Goal: Task Accomplishment & Management: Manage account settings

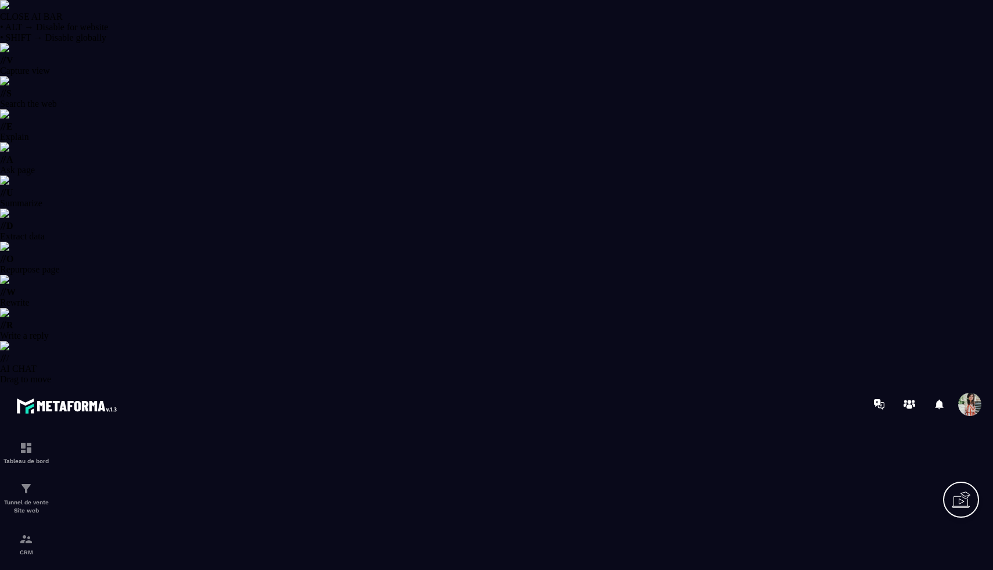
select select "******"
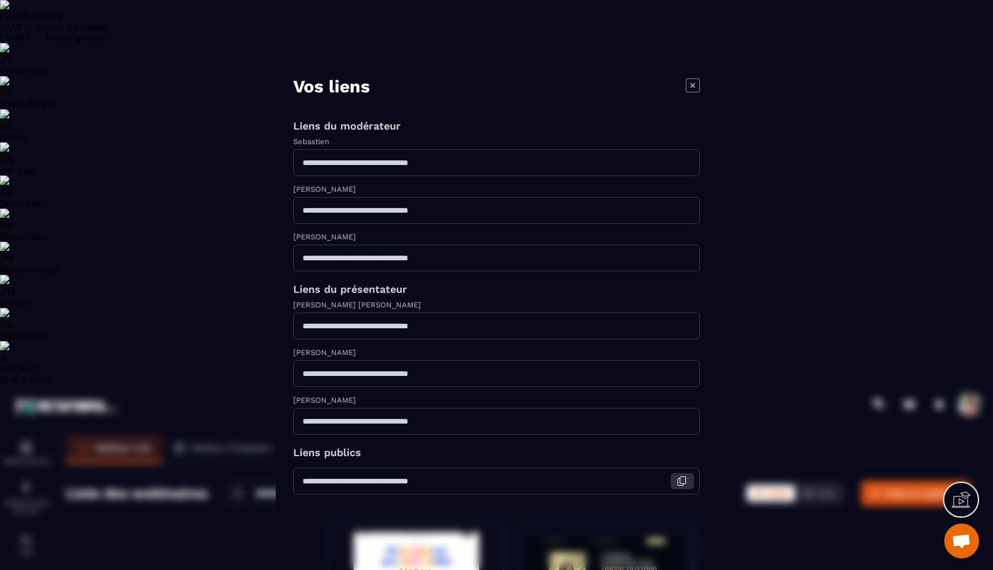
click at [682, 486] on icon "Modal window" at bounding box center [681, 481] width 10 height 10
click at [692, 78] on icon "Modal window" at bounding box center [693, 85] width 14 height 14
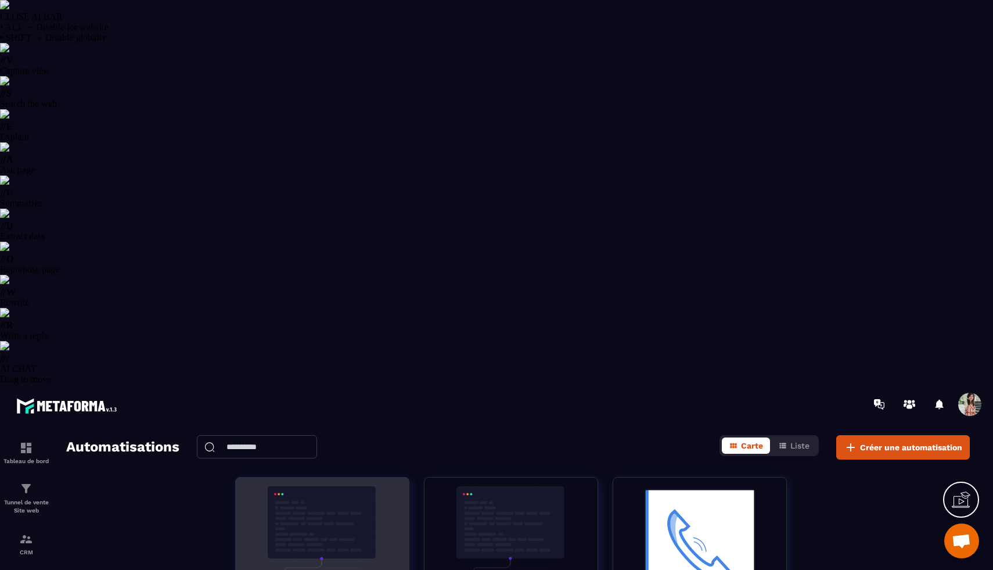
click at [326, 486] on img at bounding box center [322, 544] width 156 height 116
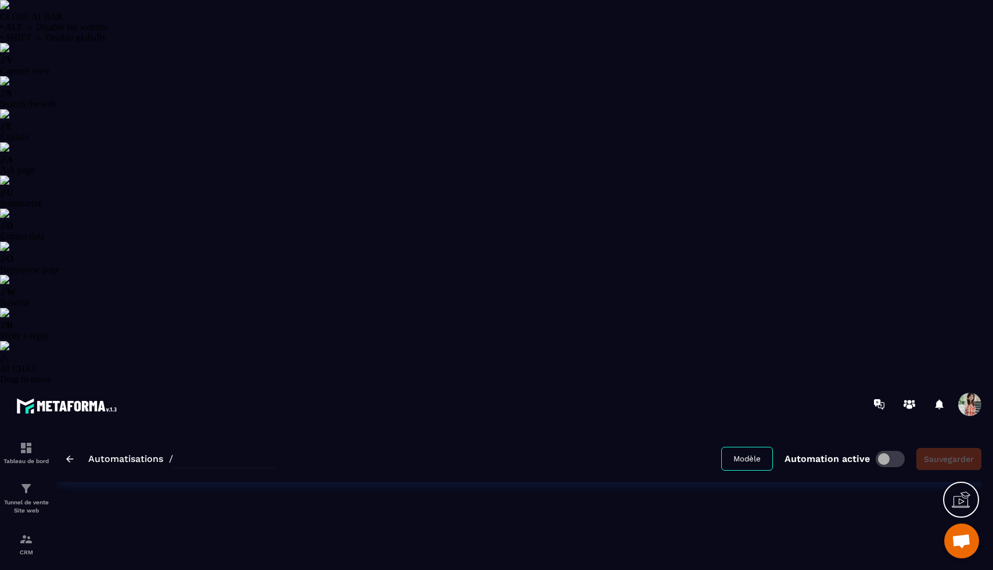
type input "**********"
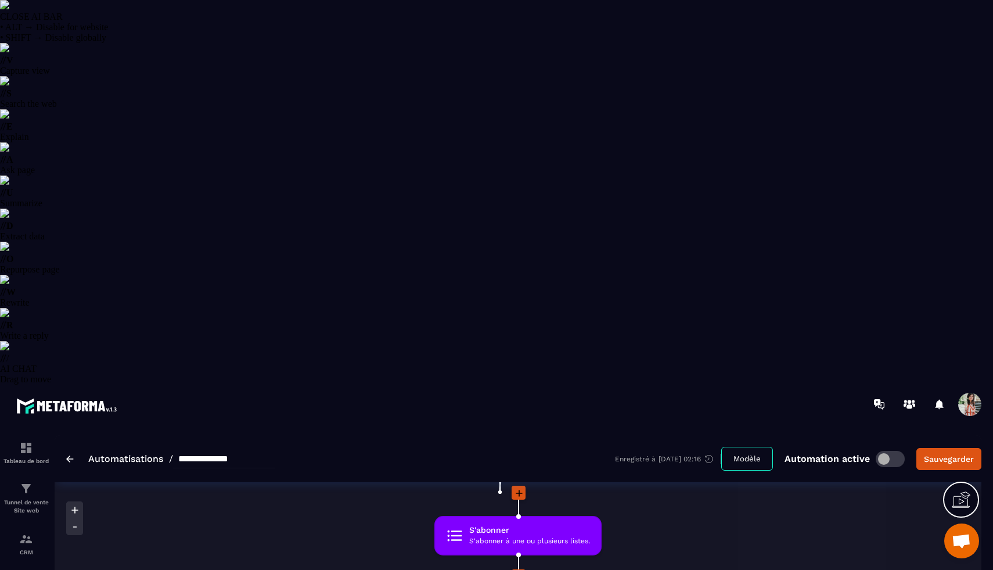
scroll to position [121, 0]
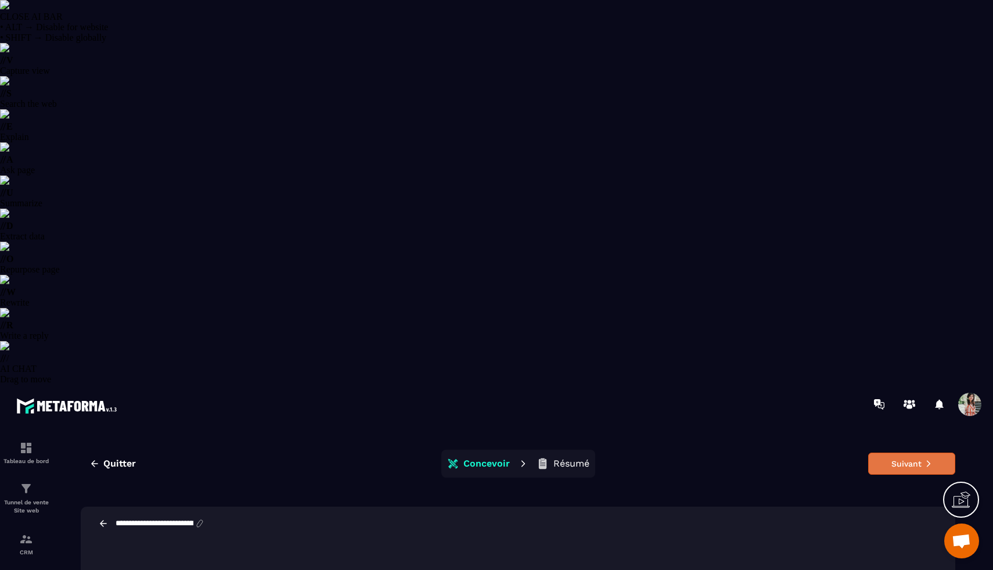
click at [892, 452] on button "Suivant" at bounding box center [911, 463] width 87 height 22
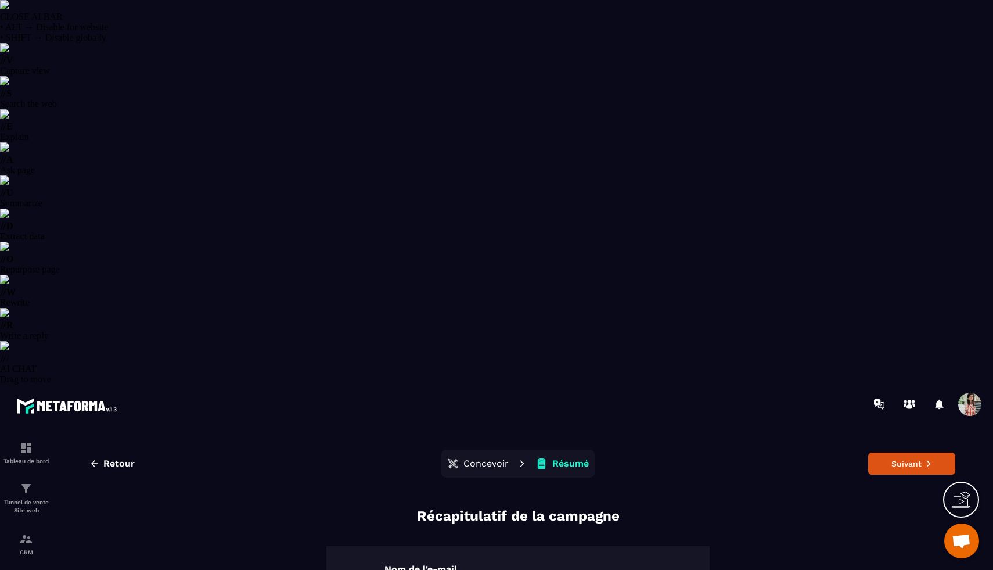
click at [892, 452] on button "Suivant" at bounding box center [911, 463] width 87 height 22
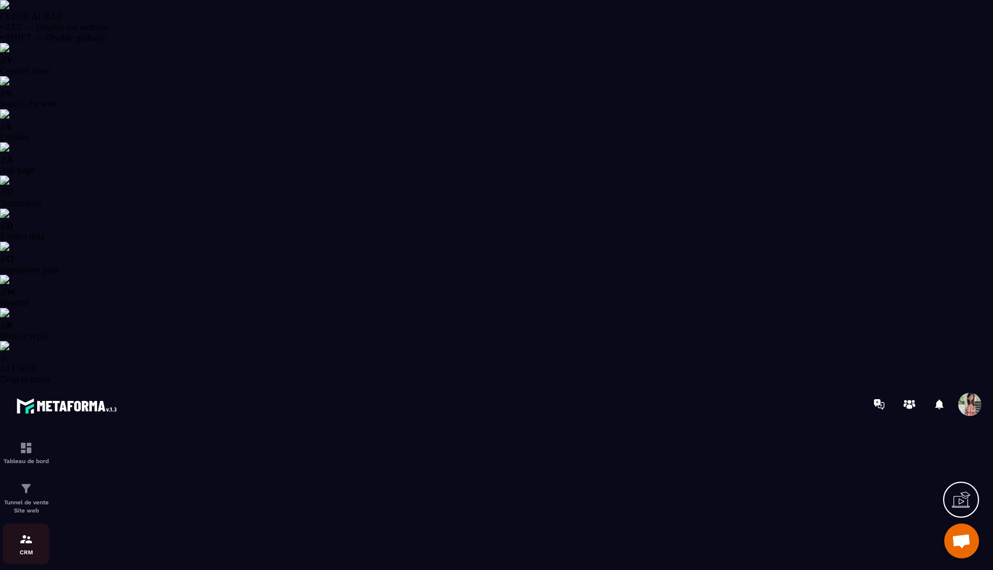
click at [30, 532] on img at bounding box center [26, 539] width 14 height 14
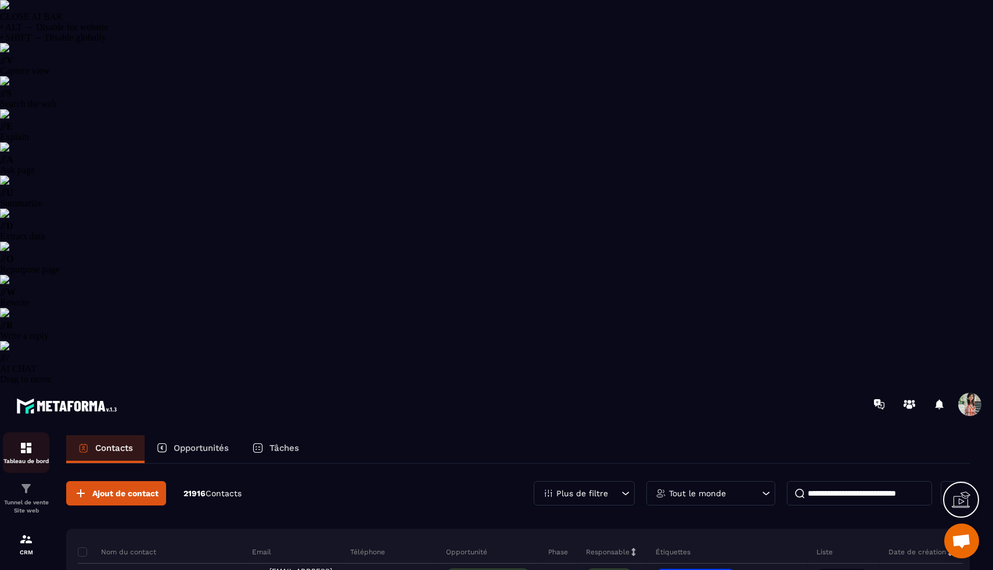
click at [24, 441] on img at bounding box center [26, 448] width 14 height 14
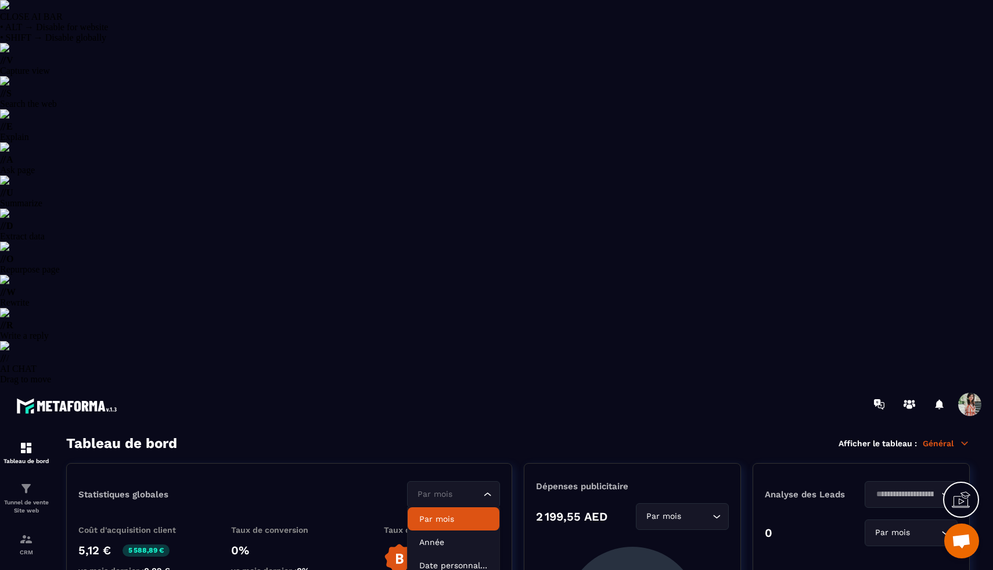
click at [465, 488] on input "Search for option" at bounding box center [448, 494] width 66 height 13
click at [456, 553] on li "Date personnalisée" at bounding box center [454, 564] width 92 height 23
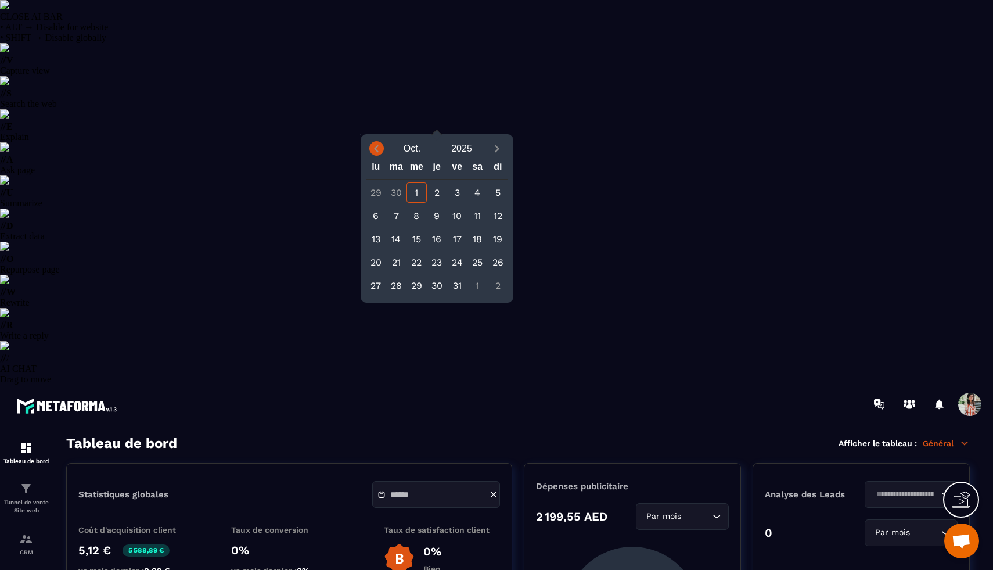
click at [375, 149] on icon "Previous month" at bounding box center [376, 149] width 12 height 12
click at [417, 240] on div "17" at bounding box center [416, 239] width 20 height 20
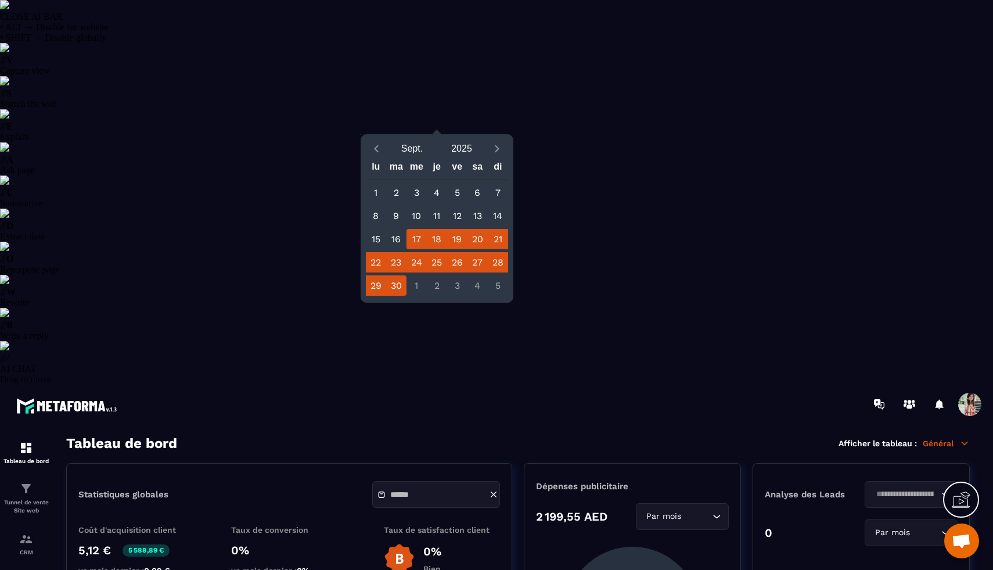
click at [397, 281] on div "30" at bounding box center [396, 285] width 20 height 20
type input "**********"
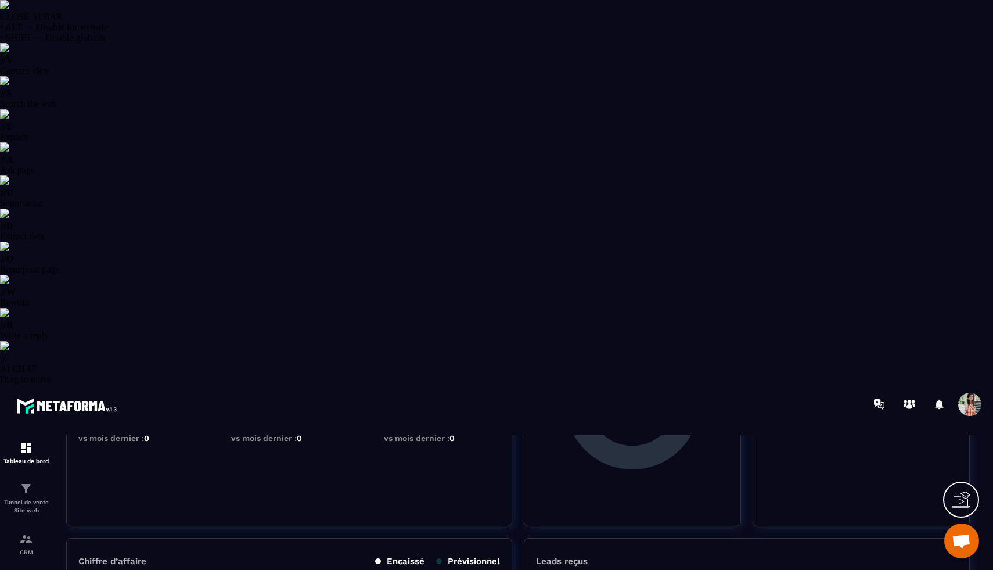
scroll to position [219, 0]
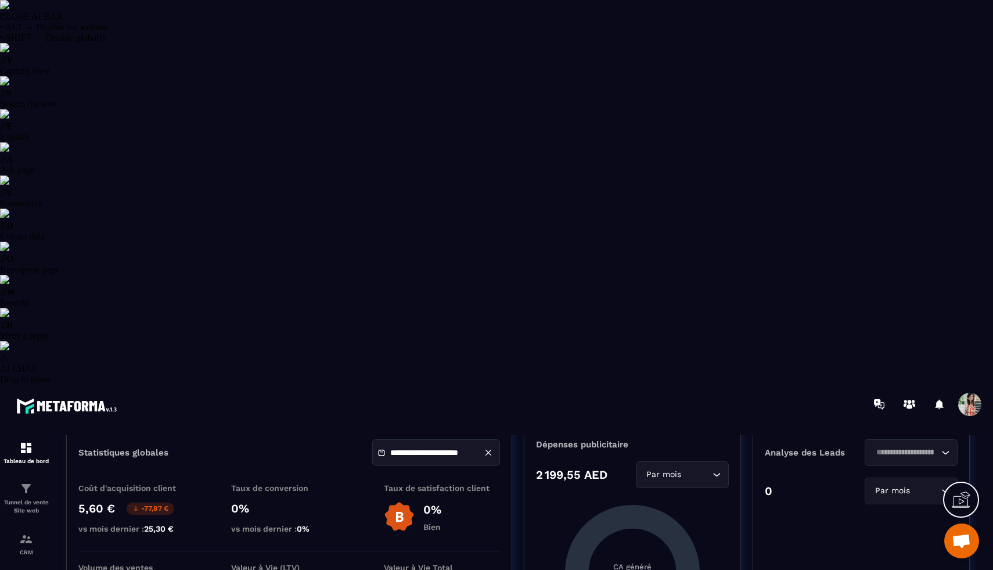
scroll to position [0, 0]
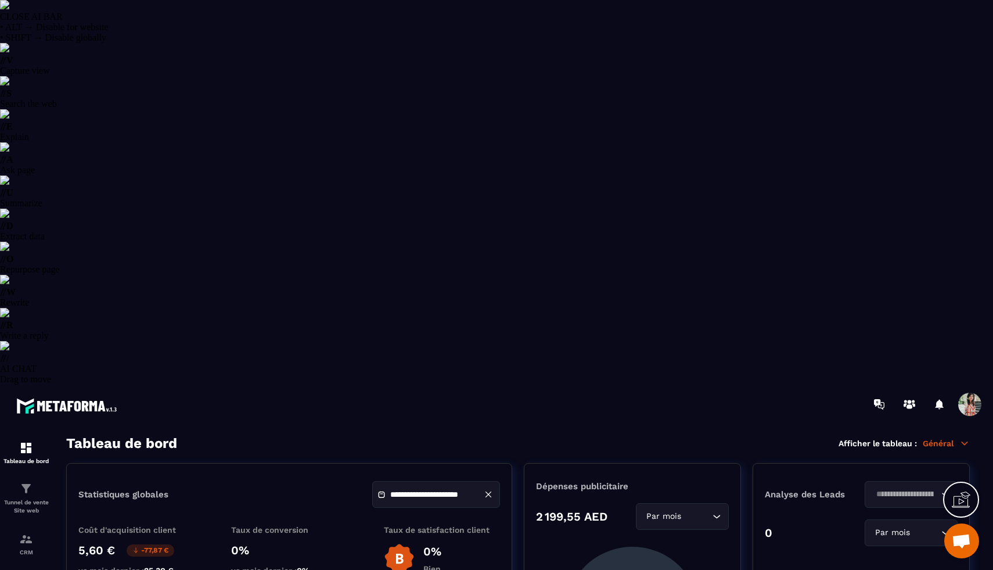
click at [488, 489] on icon at bounding box center [488, 494] width 10 height 10
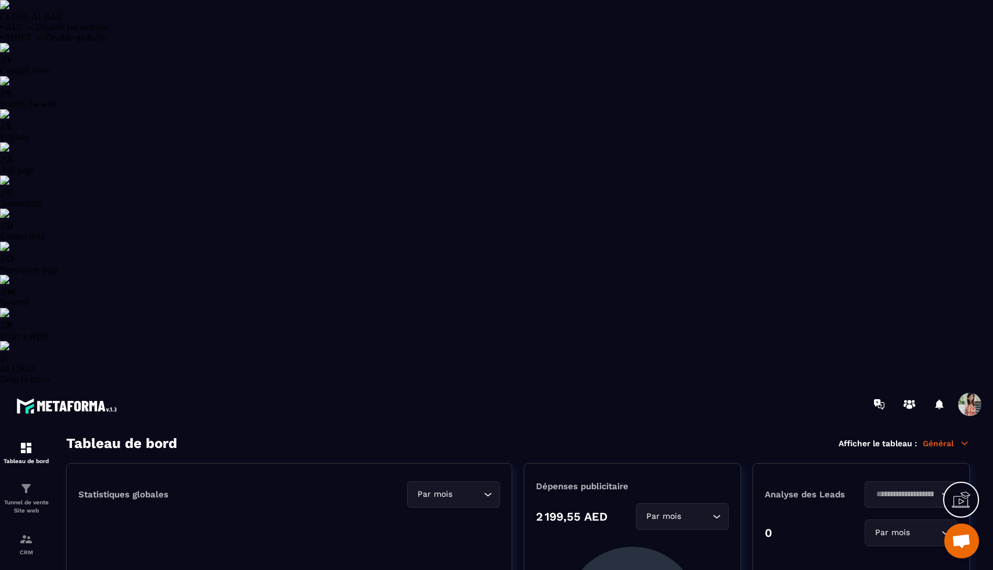
click at [948, 435] on div "Tableau de bord Afficher le tableau : Général" at bounding box center [517, 443] width 903 height 16
click at [948, 438] on p "Général" at bounding box center [946, 443] width 47 height 10
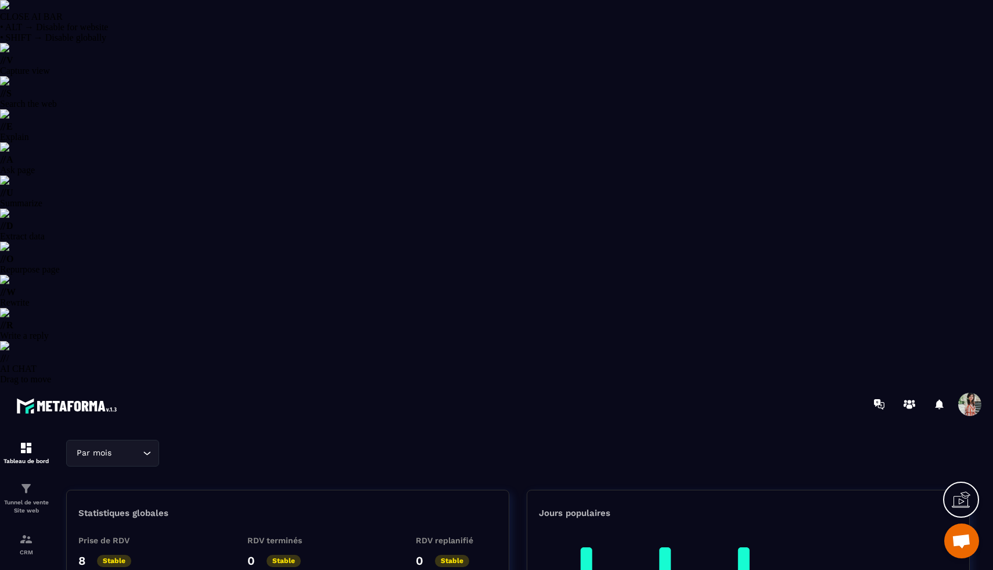
scroll to position [6, 0]
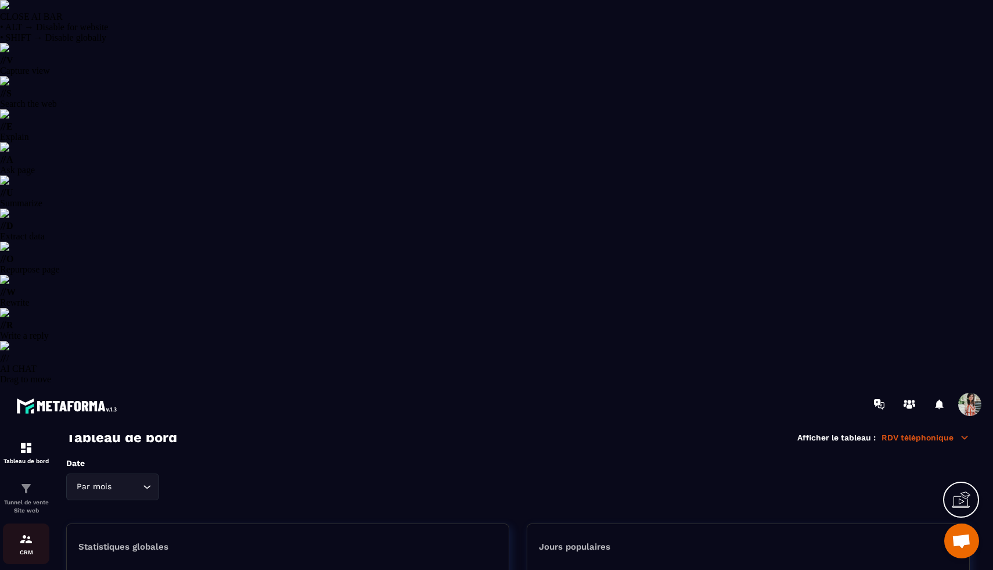
click at [33, 532] on img at bounding box center [26, 539] width 14 height 14
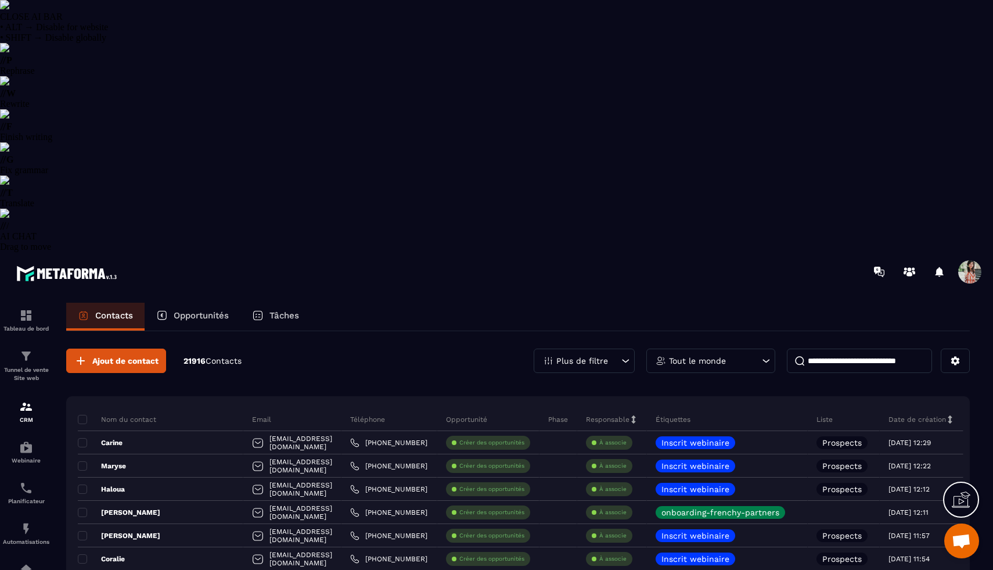
click at [870, 348] on input at bounding box center [859, 360] width 145 height 24
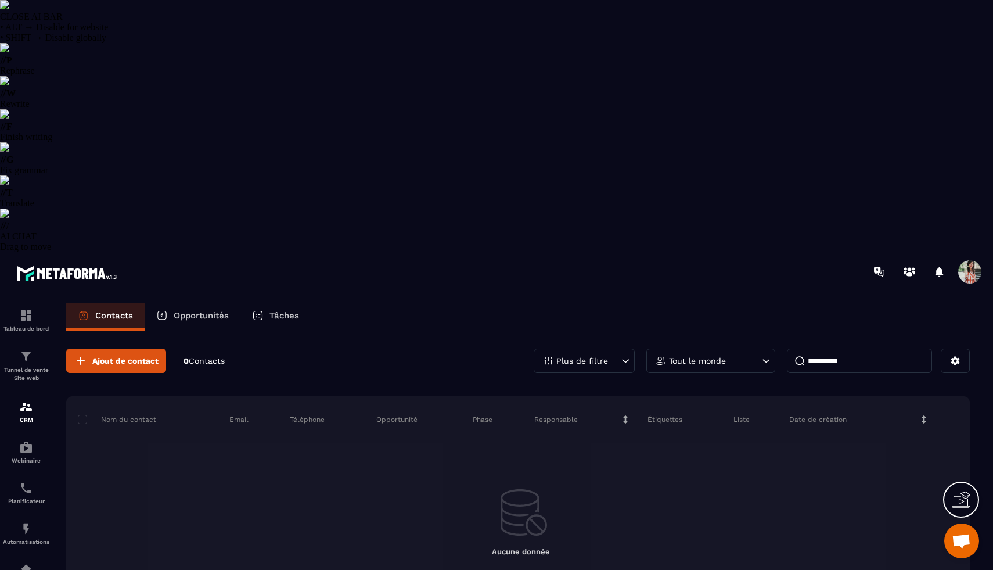
click at [831, 348] on input "**********" at bounding box center [859, 360] width 145 height 24
type input "*********"
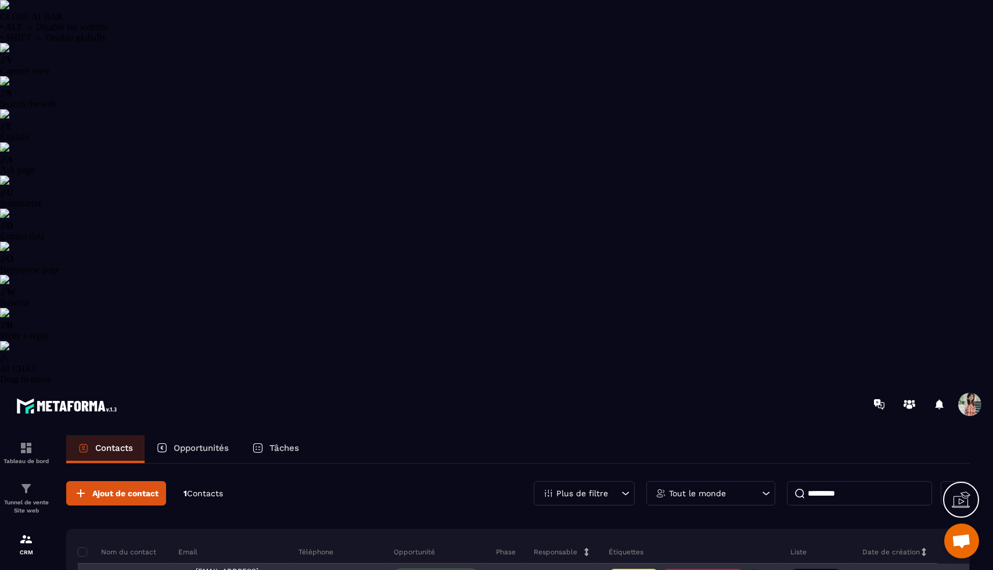
click at [126, 569] on p "[PERSON_NAME]" at bounding box center [119, 574] width 82 height 9
